Goal: Find specific page/section

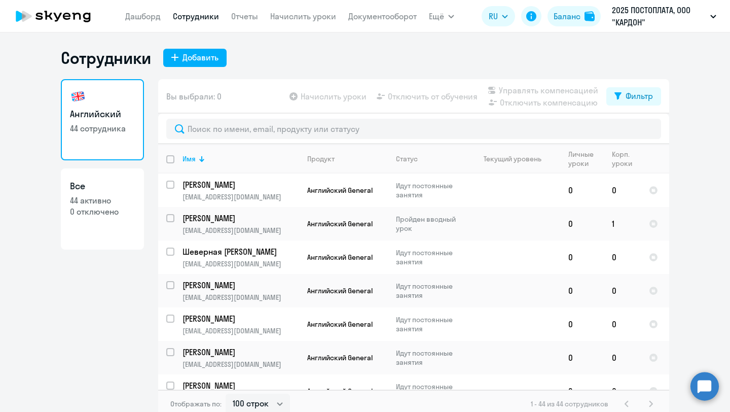
select select "100"
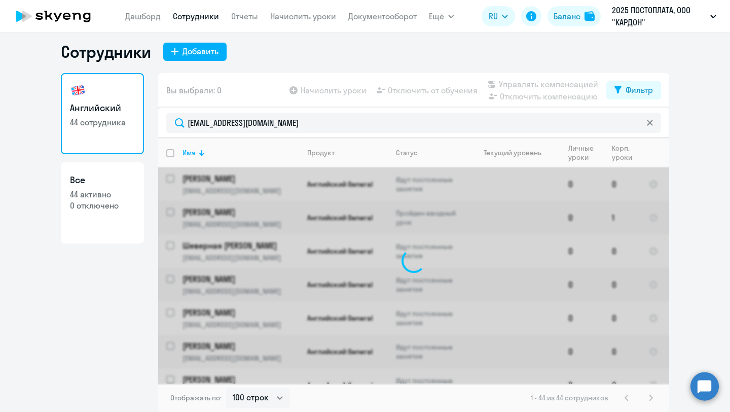
type input "[EMAIL_ADDRESS][DOMAIN_NAME]"
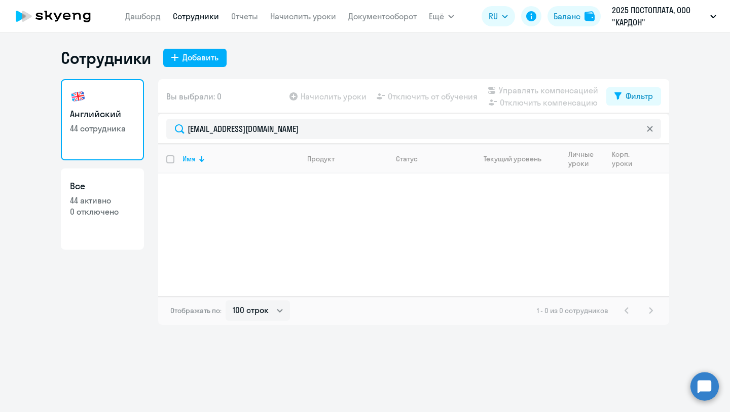
click at [194, 14] on link "Сотрудники" at bounding box center [196, 16] width 46 height 10
click at [88, 128] on p "44 сотрудника" at bounding box center [102, 128] width 65 height 11
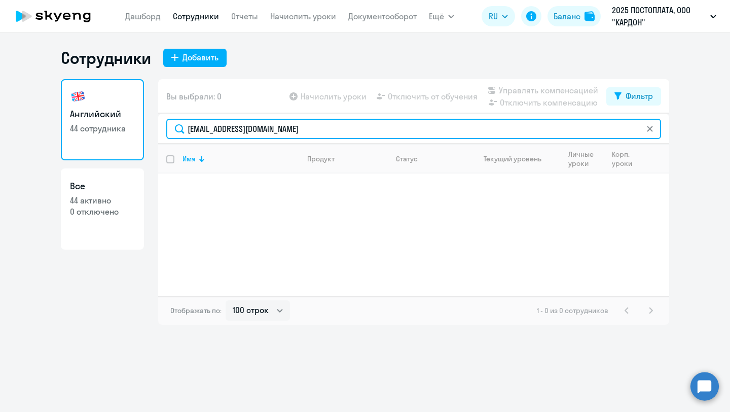
click at [241, 134] on input "[EMAIL_ADDRESS][DOMAIN_NAME]" at bounding box center [413, 129] width 495 height 20
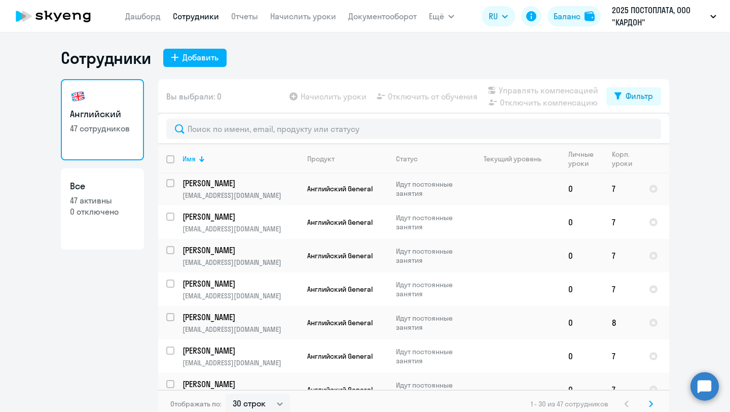
scroll to position [6, 0]
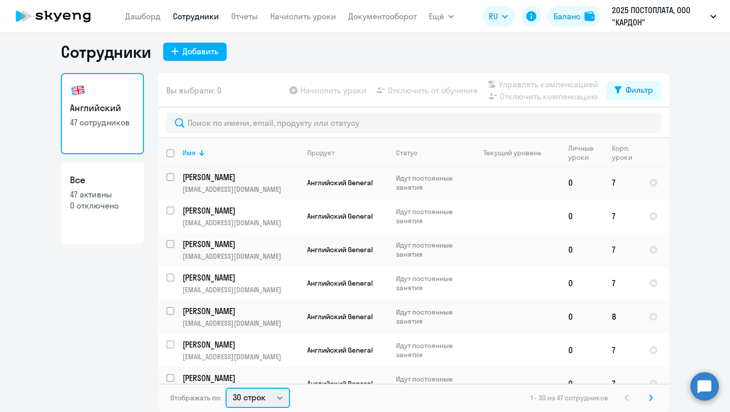
click at [280, 400] on select "30 строк 50 строк 100 строк" at bounding box center [258, 398] width 64 height 20
select select "100"
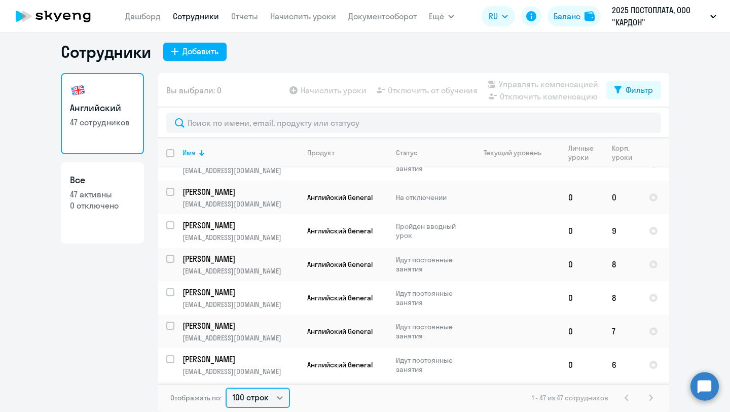
scroll to position [1308, 0]
